Goal: Information Seeking & Learning: Stay updated

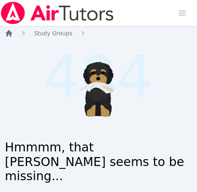
click at [12, 34] on icon "Breadcrumb" at bounding box center [9, 33] width 8 height 8
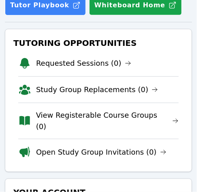
scroll to position [141, 0]
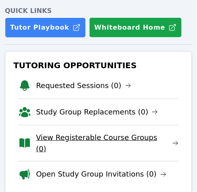
click at [96, 136] on link "View Registerable Course Groups (0)" at bounding box center [107, 143] width 143 height 23
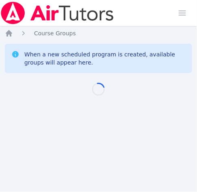
scroll to position [6, 0]
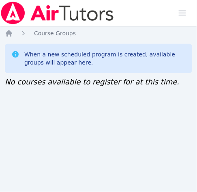
scroll to position [2, 0]
click at [23, 30] on icon "Breadcrumb" at bounding box center [23, 33] width 8 height 8
click at [11, 31] on icon "Breadcrumb" at bounding box center [9, 33] width 6 height 6
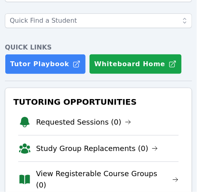
scroll to position [113, 0]
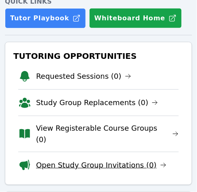
click at [76, 159] on link "Open Study Group Invitations (0)" at bounding box center [101, 164] width 130 height 11
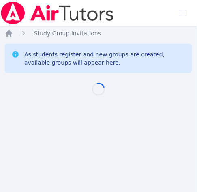
scroll to position [6, 0]
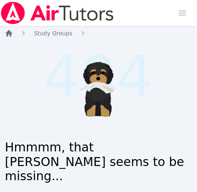
click at [11, 33] on icon "Breadcrumb" at bounding box center [9, 33] width 6 height 6
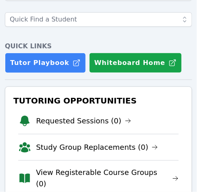
scroll to position [120, 0]
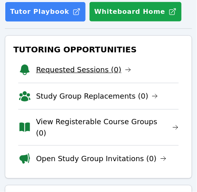
click at [81, 68] on link "Requested Sessions (0)" at bounding box center [83, 69] width 95 height 11
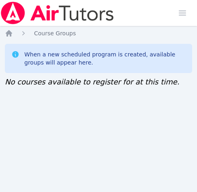
scroll to position [6, 3]
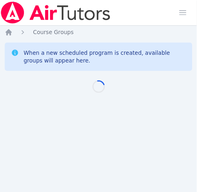
scroll to position [6, 3]
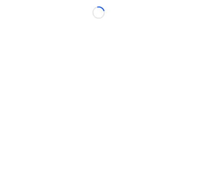
scroll to position [6, 3]
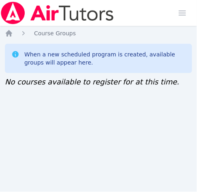
click at [2, 114] on div "Home Sessions Study Groups Students Messages Open user menu Jennifer (Jen) Grub…" at bounding box center [98, 96] width 197 height 192
